Goal: Check status: Check status

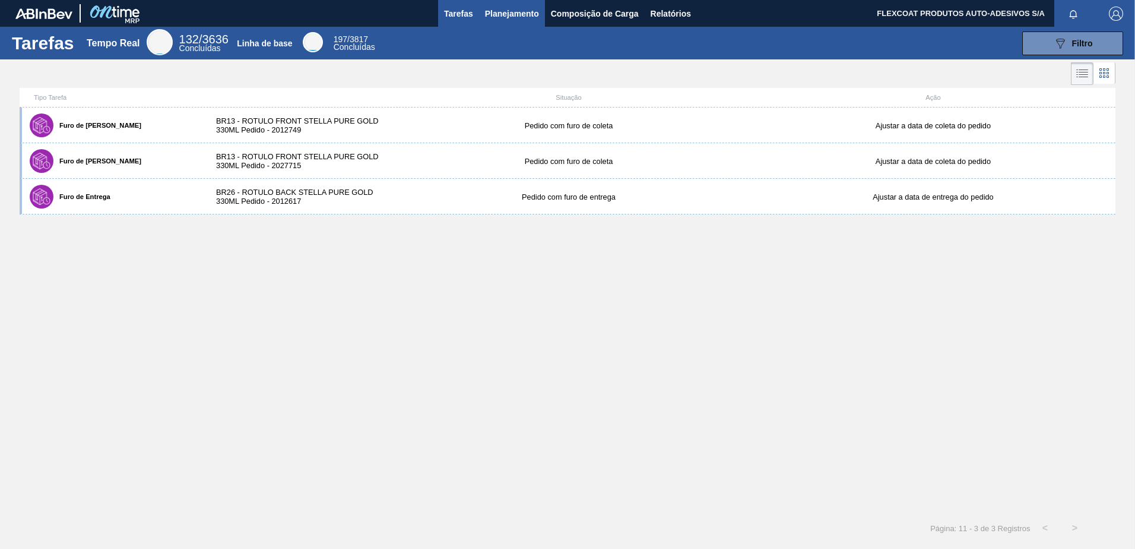
click at [506, 9] on span "Planejamento" at bounding box center [512, 14] width 54 height 14
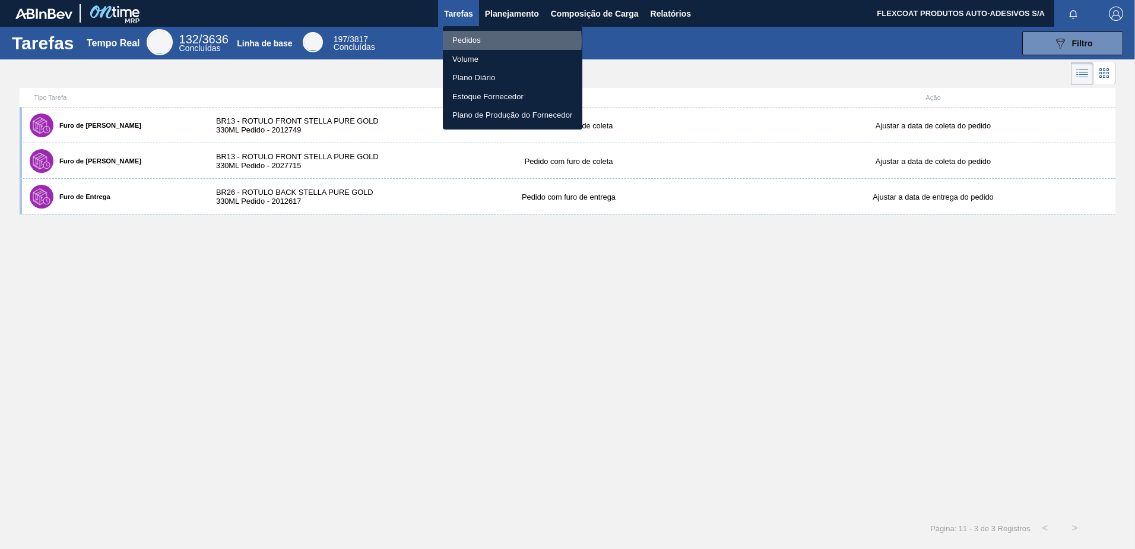
click at [474, 42] on li "Pedidos" at bounding box center [513, 40] width 140 height 19
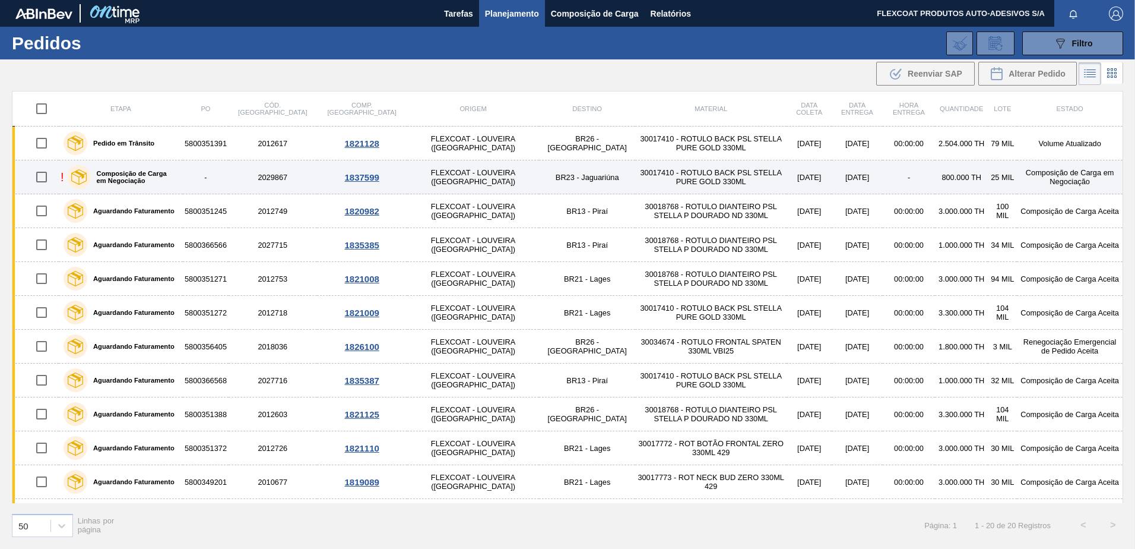
click at [115, 175] on label "Composição de Carga em Negociação" at bounding box center [134, 177] width 87 height 14
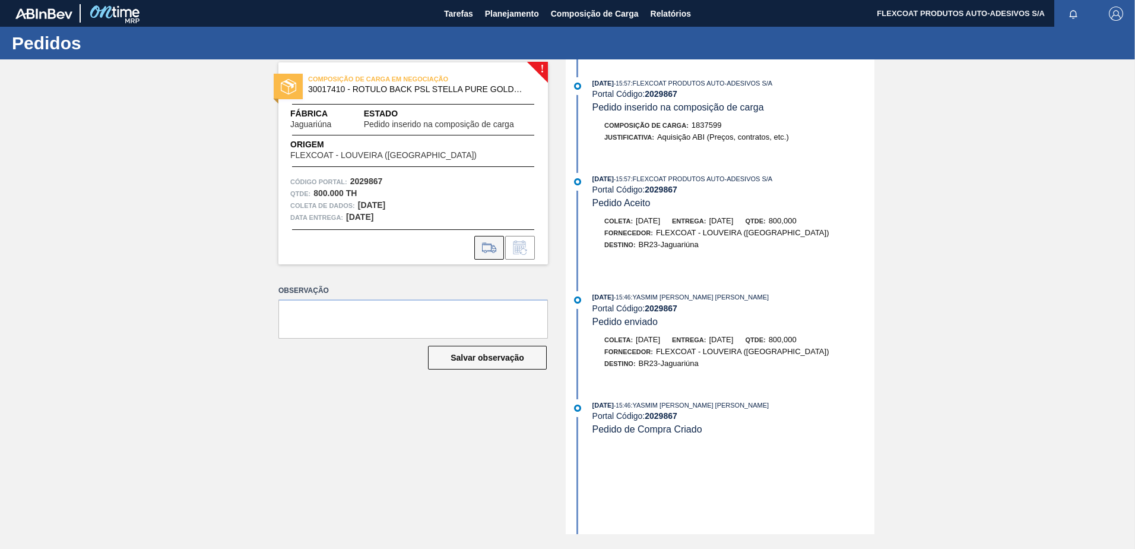
click at [484, 243] on icon at bounding box center [489, 247] width 14 height 8
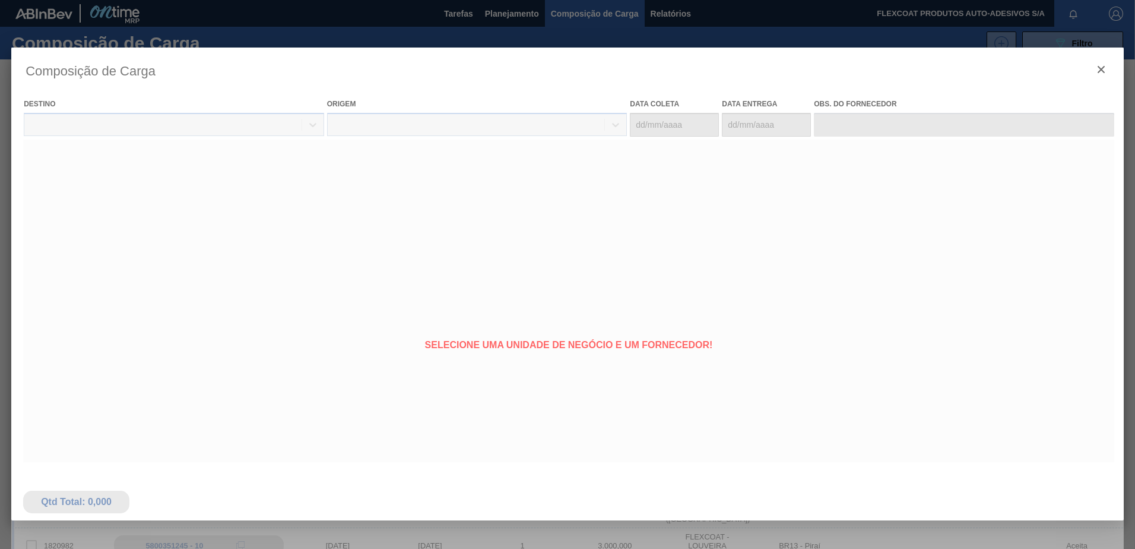
type coleta "16/09/2025"
type entrega "17/09/2025"
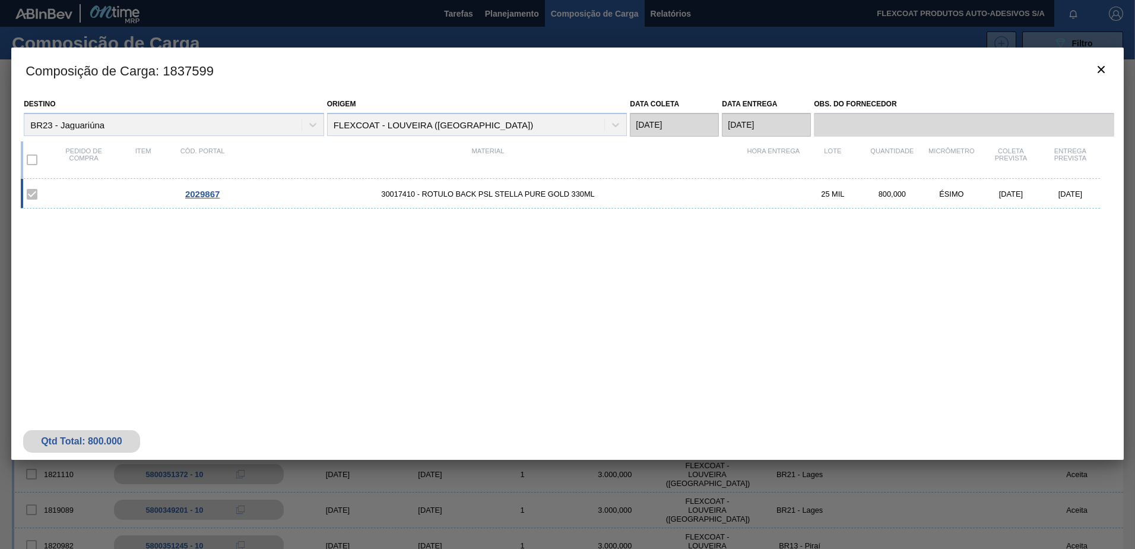
click at [517, 17] on div at bounding box center [567, 274] width 1135 height 549
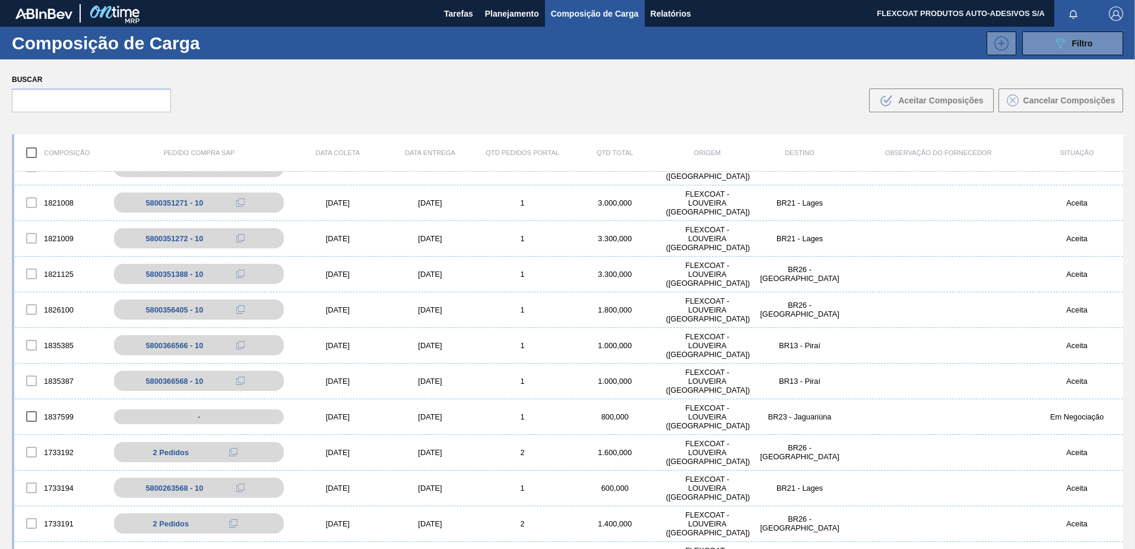
scroll to position [416, 0]
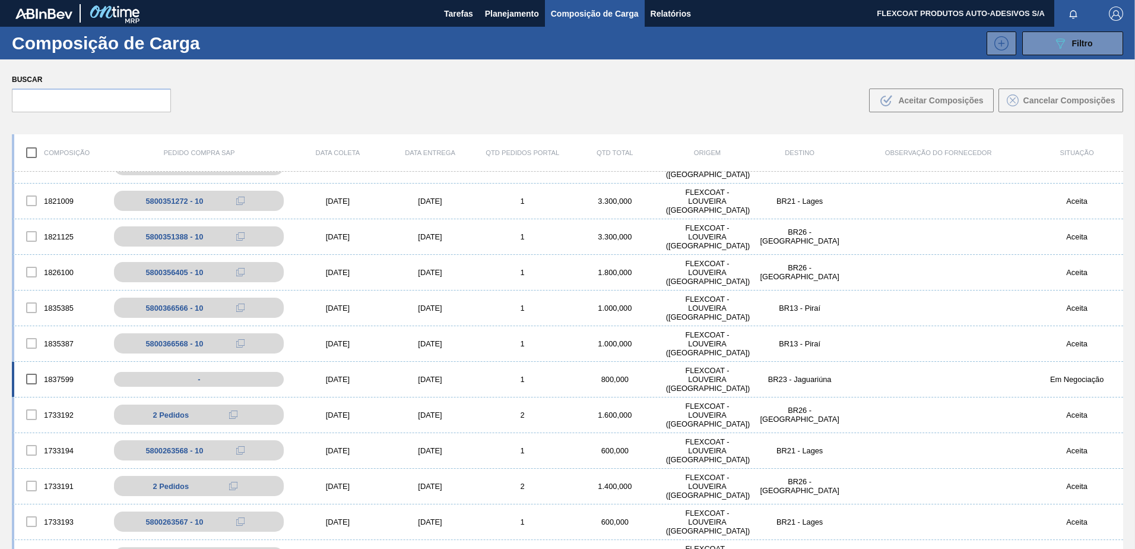
click at [1061, 381] on div "Em Negociação" at bounding box center [1077, 379] width 93 height 9
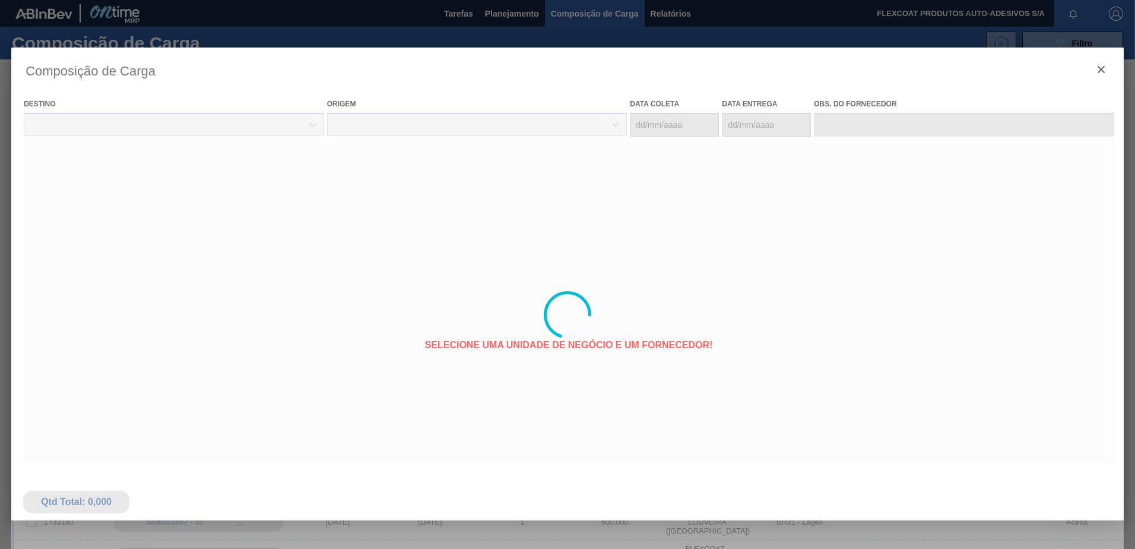
type coleta "16/09/2025"
type entrega "17/09/2025"
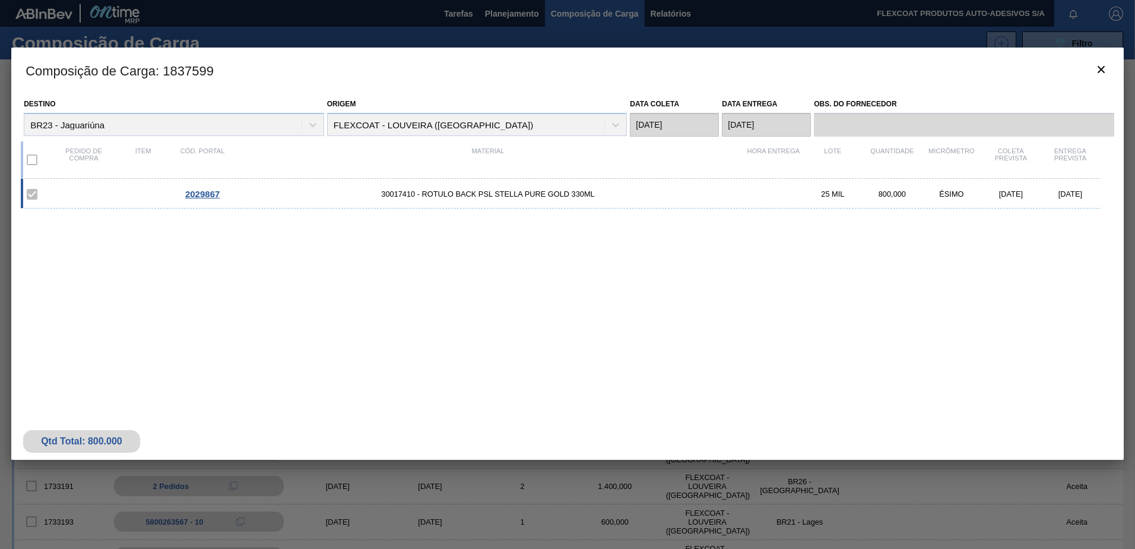
click at [211, 195] on span "2029867" at bounding box center [202, 194] width 34 height 10
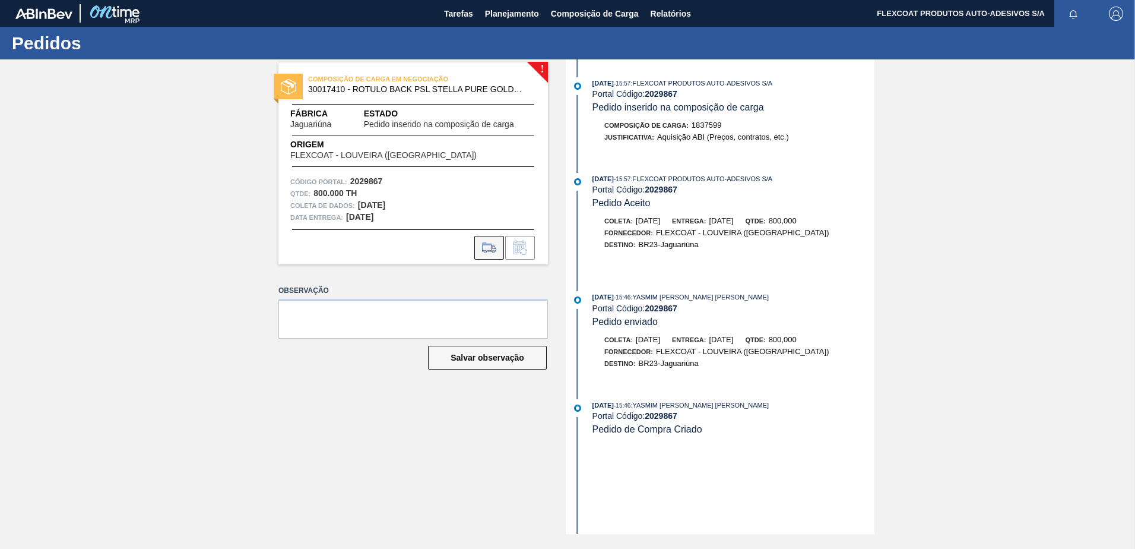
click at [481, 247] on icon at bounding box center [489, 247] width 19 height 14
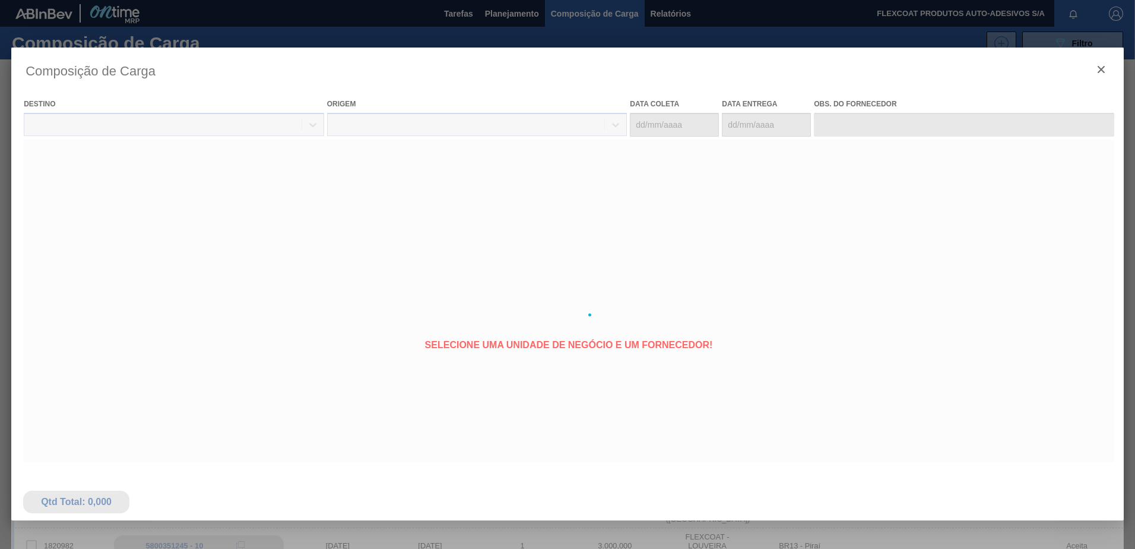
type coleta "16/09/2025"
type entrega "17/09/2025"
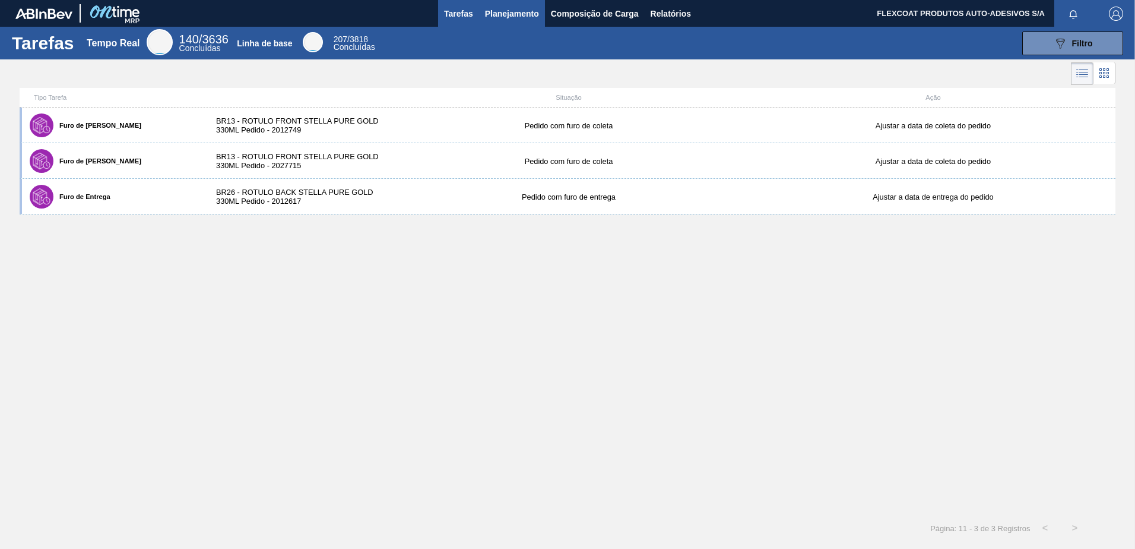
click at [495, 13] on span "Planejamento" at bounding box center [512, 14] width 54 height 14
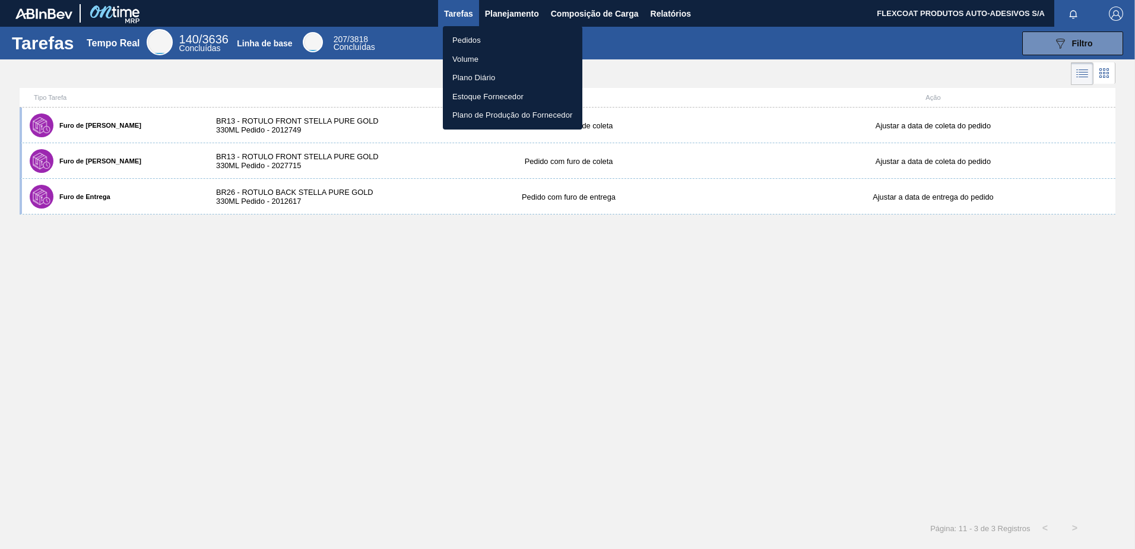
click at [465, 37] on li "Pedidos" at bounding box center [513, 40] width 140 height 19
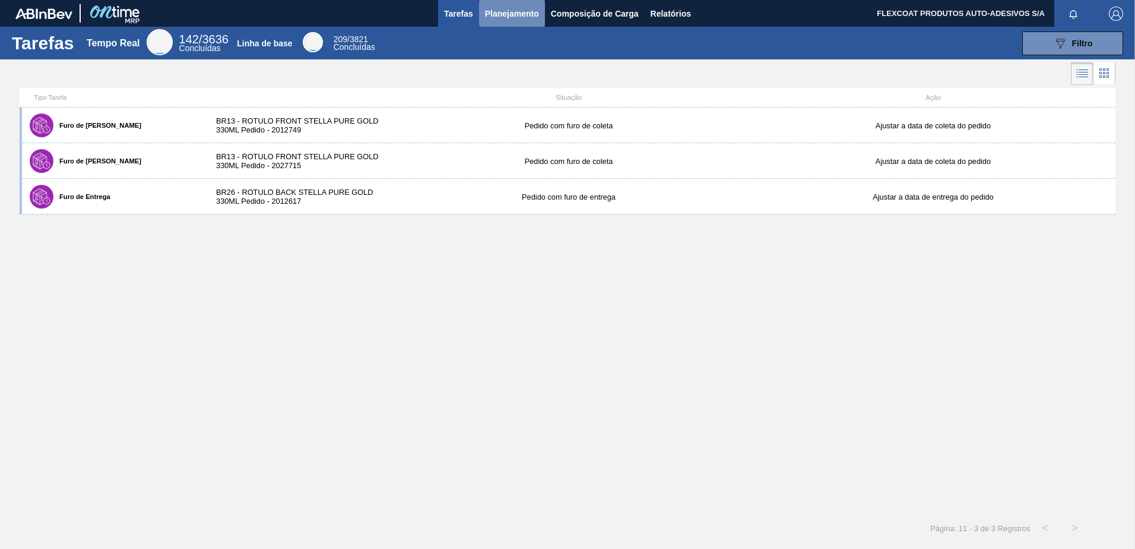
click at [496, 15] on span "Planejamento" at bounding box center [512, 14] width 54 height 14
